Goal: Task Accomplishment & Management: Use online tool/utility

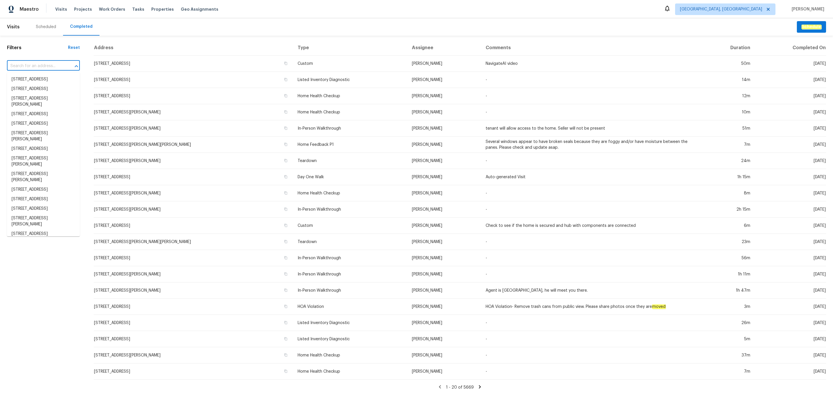
click at [34, 67] on input "text" at bounding box center [35, 66] width 57 height 9
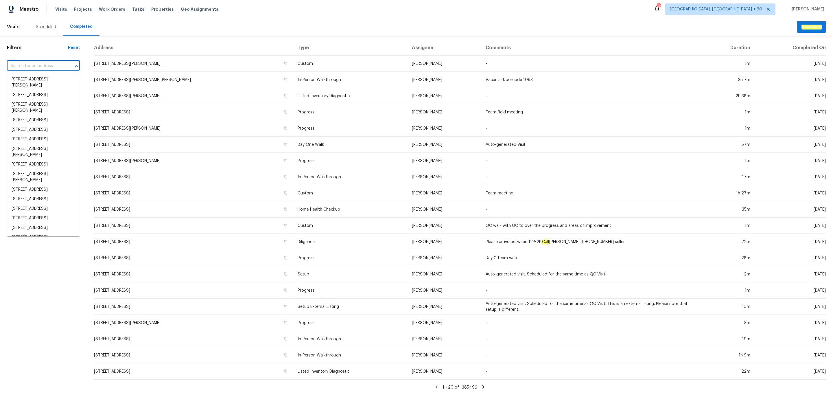
click at [40, 65] on input "text" at bounding box center [35, 66] width 57 height 9
paste input "2253 Heron Cir Clearwater FL 33762"
type input "2253 Heron Cir Clearwater FL 33762"
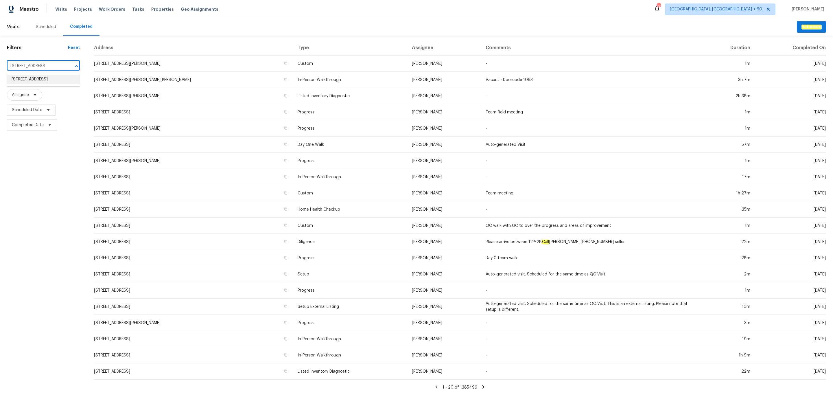
click at [42, 82] on li "2253 Heron Cir, Clearwater, FL 33762" at bounding box center [43, 80] width 73 height 10
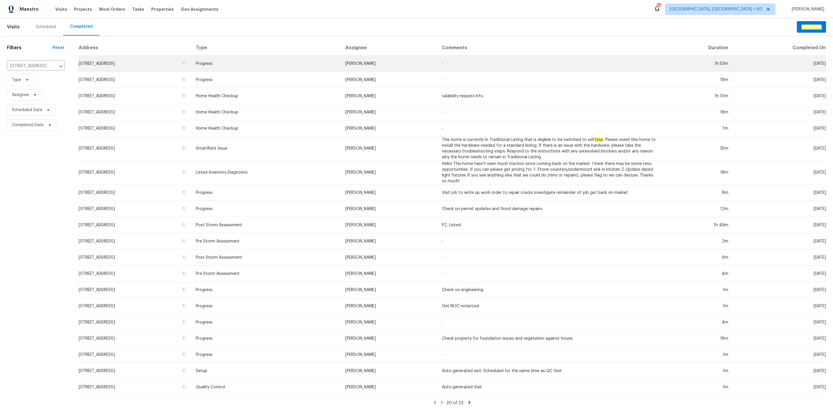
click at [139, 68] on td "2253 Heron Cir, Clearwater, FL 33762" at bounding box center [134, 64] width 113 height 16
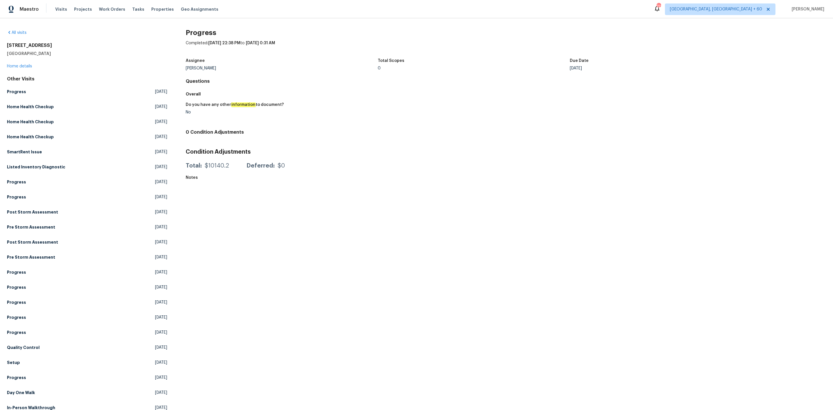
click at [22, 63] on div "2253 Heron Cir Clearwater, FL 33762 Home details" at bounding box center [87, 56] width 160 height 27
click at [25, 68] on div "2253 Heron Cir Clearwater, FL 33762 Home details" at bounding box center [87, 56] width 160 height 27
click at [19, 65] on link "Home details" at bounding box center [19, 66] width 25 height 4
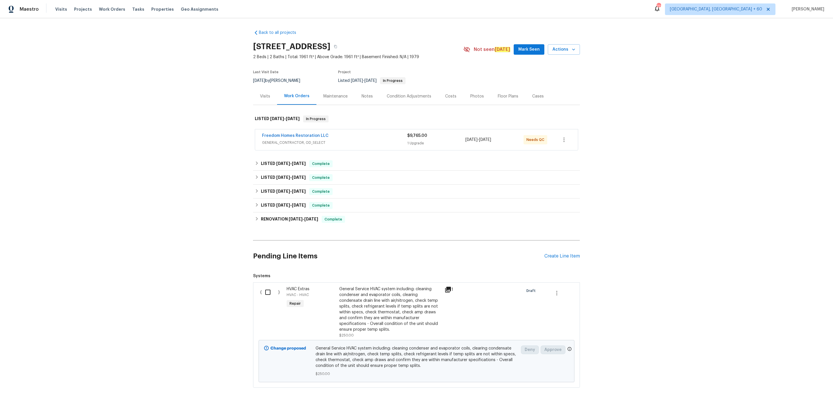
click at [474, 99] on div "Photos" at bounding box center [477, 96] width 27 height 17
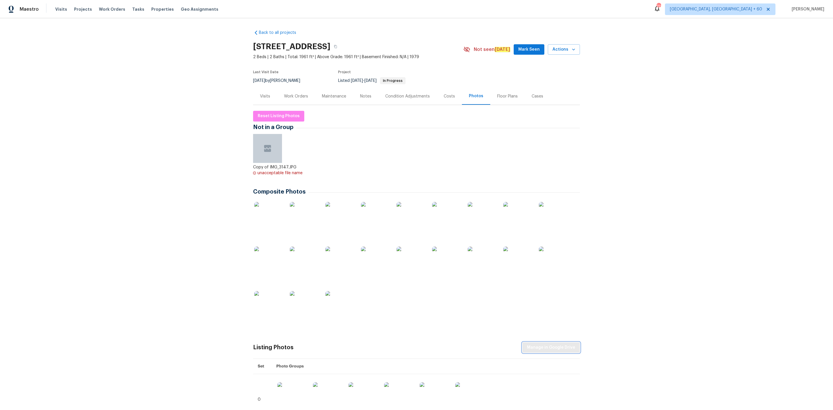
click at [544, 346] on span "Manage in Google Drive" at bounding box center [551, 347] width 48 height 7
click at [268, 117] on span "Reset Listing Photos" at bounding box center [279, 116] width 42 height 7
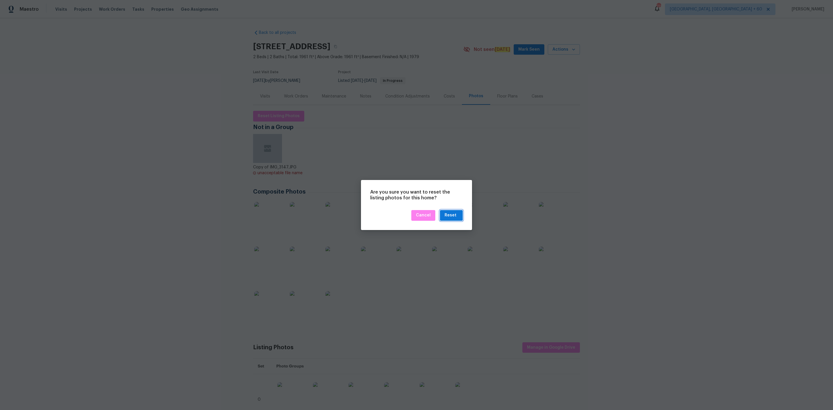
click at [458, 220] on button "Reset" at bounding box center [451, 215] width 23 height 11
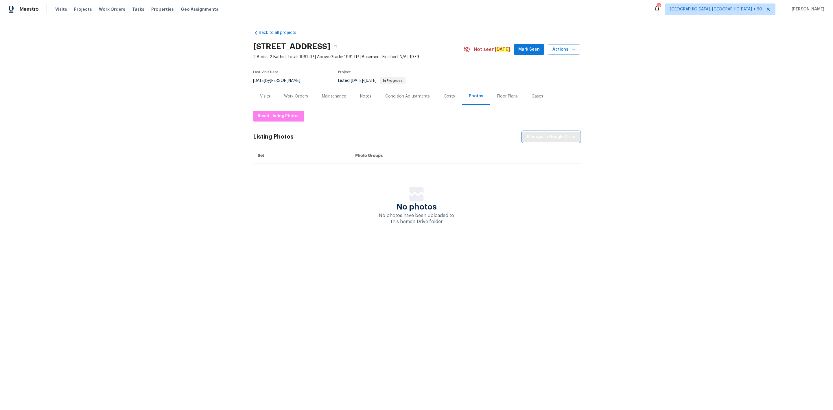
click at [556, 137] on span "Manage in Google Drive" at bounding box center [551, 136] width 48 height 7
click at [33, 10] on span "Maestro" at bounding box center [29, 9] width 19 height 6
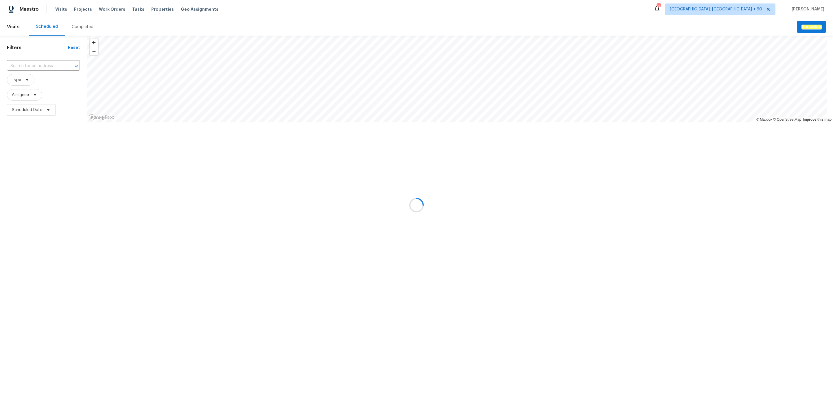
click at [79, 27] on div at bounding box center [416, 205] width 833 height 410
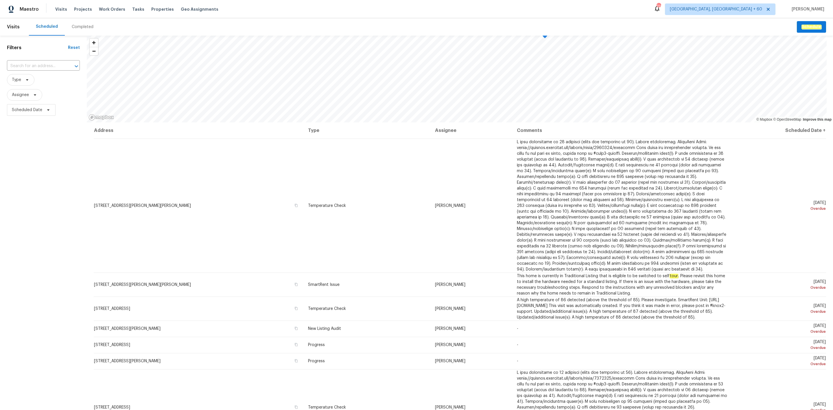
click at [79, 27] on div "Completed" at bounding box center [83, 27] width 22 height 6
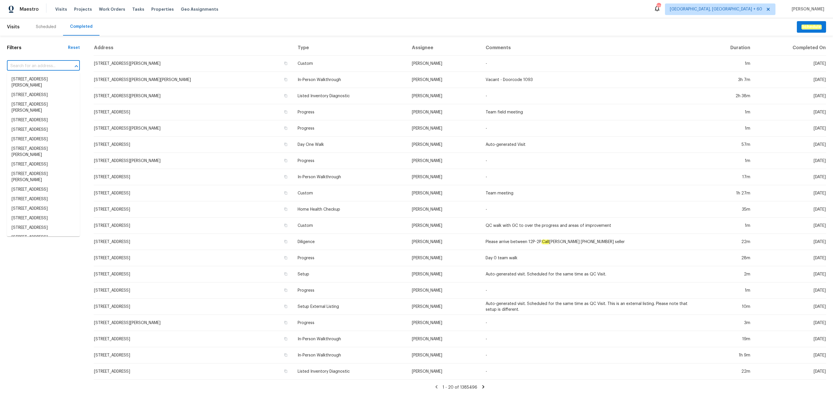
click at [34, 67] on input "text" at bounding box center [35, 66] width 57 height 9
paste input "[STREET_ADDRESS][PERSON_NAME]"
type input "[STREET_ADDRESS][PERSON_NAME]"
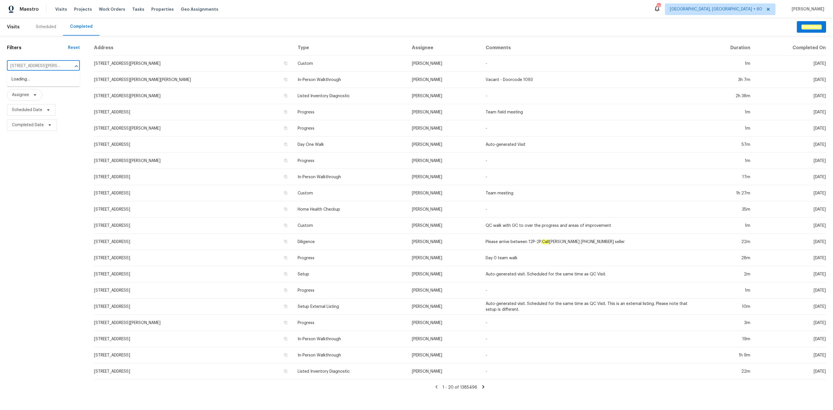
scroll to position [0, 13]
click at [35, 81] on li "[STREET_ADDRESS][PERSON_NAME]" at bounding box center [43, 83] width 73 height 16
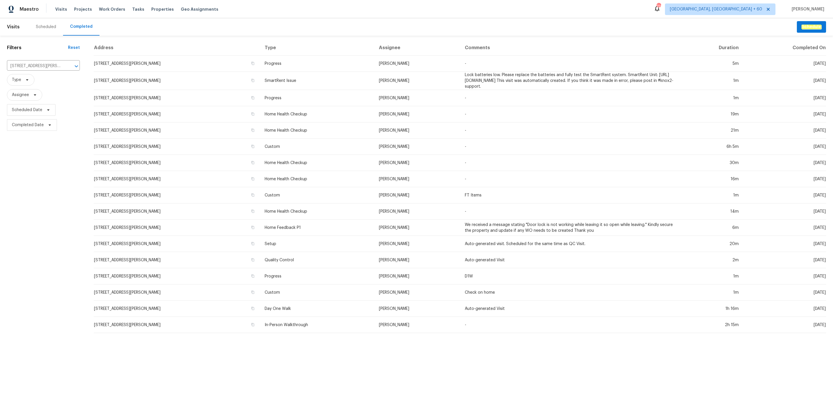
click at [299, 73] on td "SmartRent Issue" at bounding box center [317, 81] width 114 height 18
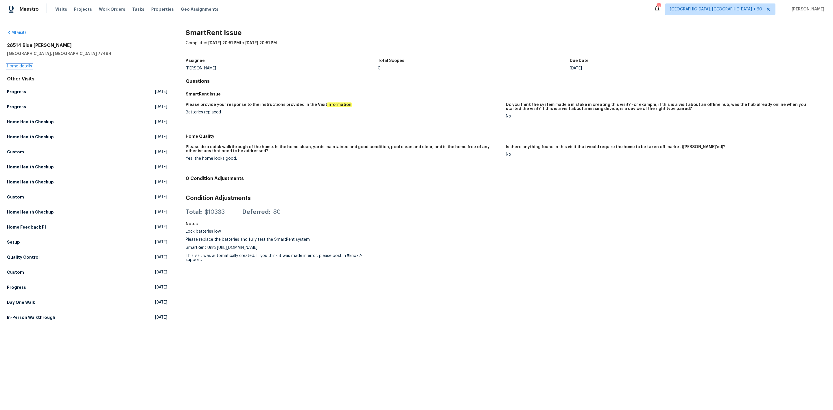
click at [29, 66] on link "Home details" at bounding box center [19, 66] width 25 height 4
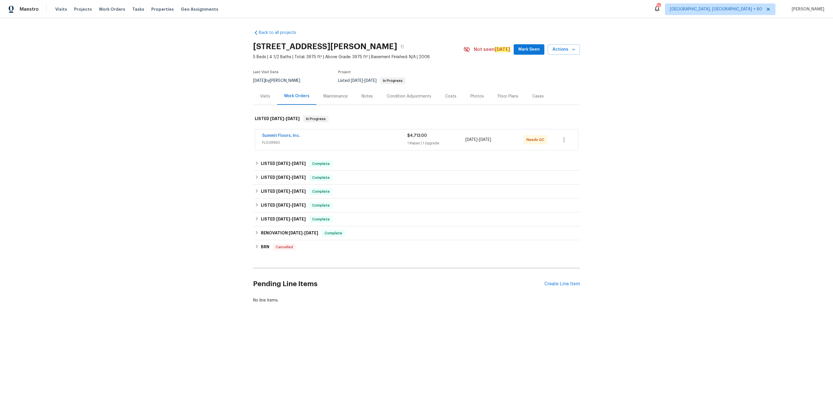
click at [474, 98] on div "Photos" at bounding box center [477, 96] width 14 height 6
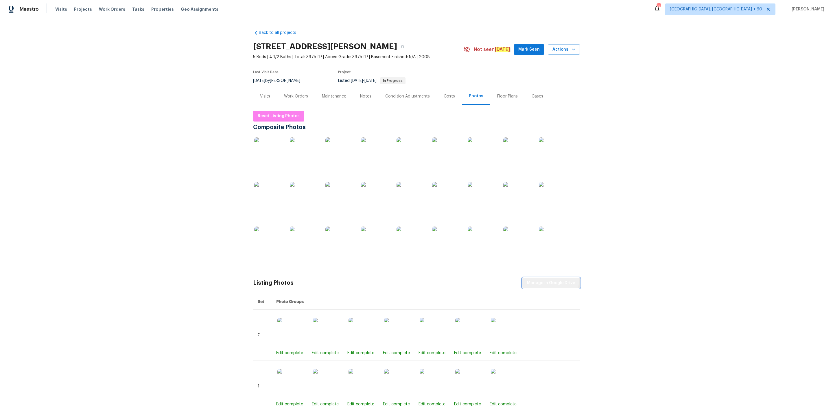
click at [545, 280] on span "Manage in Google Drive" at bounding box center [551, 283] width 48 height 7
click at [275, 115] on span "Reset Listing Photos" at bounding box center [279, 116] width 42 height 7
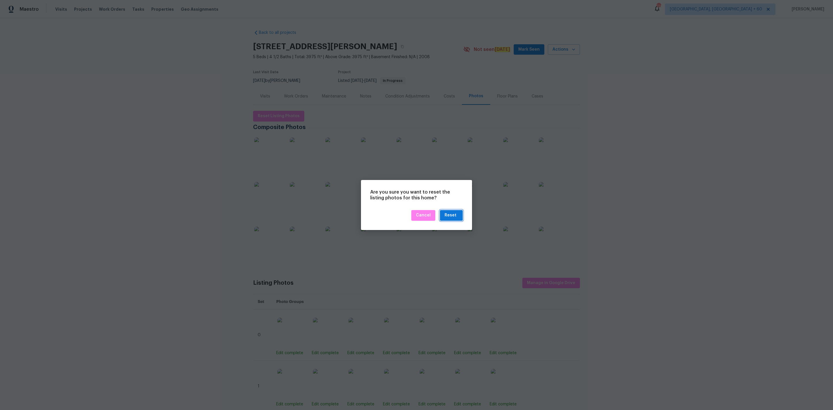
click at [450, 217] on div "Reset" at bounding box center [451, 215] width 12 height 7
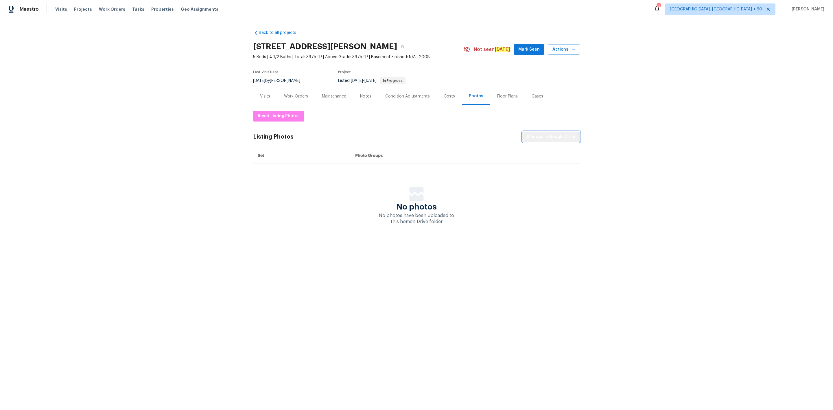
click at [545, 139] on span "Manage in Google Drive" at bounding box center [551, 136] width 48 height 7
